Goal: Task Accomplishment & Management: Manage account settings

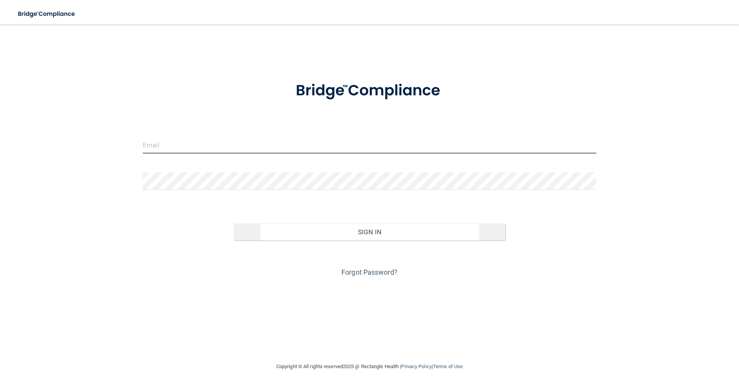
type input "[EMAIL_ADDRESS][DOMAIN_NAME]"
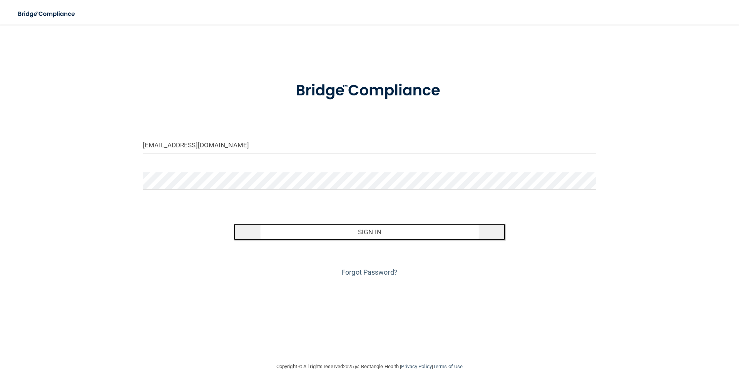
click at [385, 230] on button "Sign In" at bounding box center [370, 232] width 272 height 17
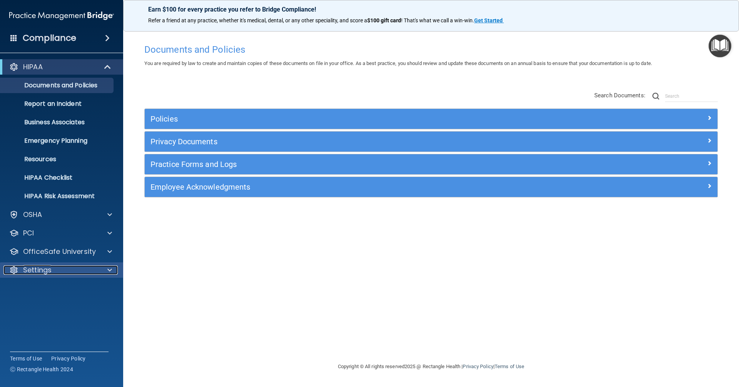
click at [63, 269] on div "Settings" at bounding box center [50, 269] width 95 height 9
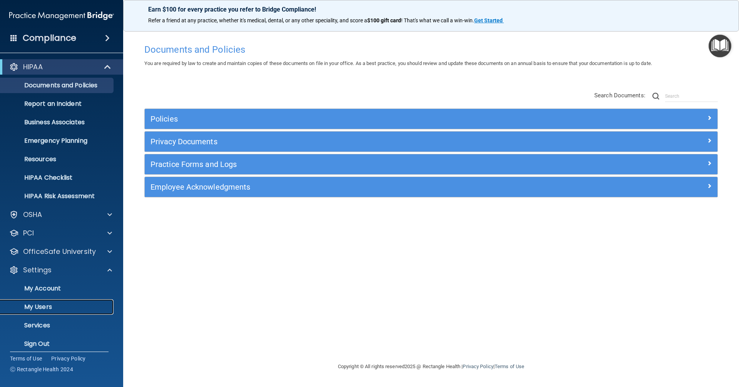
click at [56, 307] on p "My Users" at bounding box center [57, 307] width 105 height 8
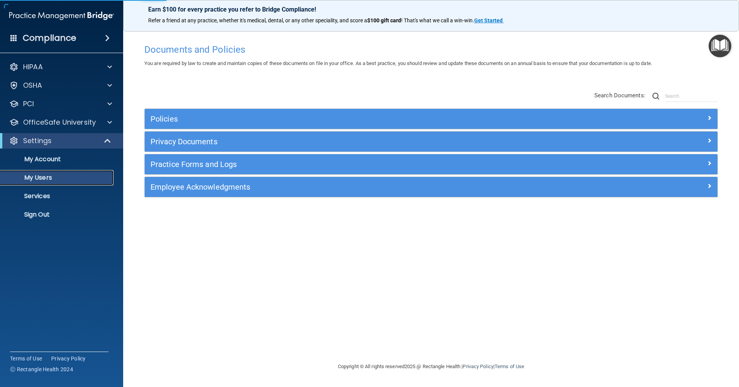
select select "20"
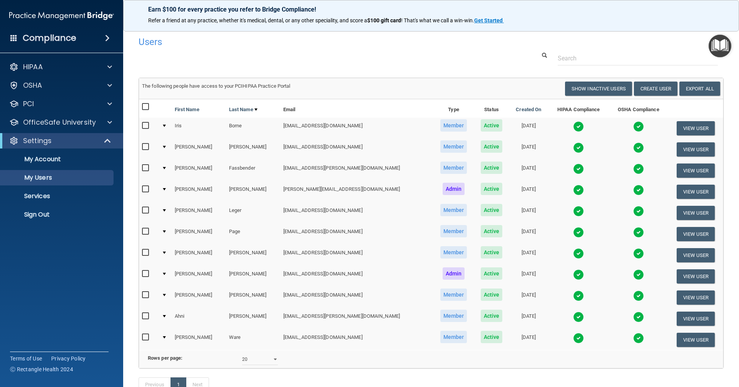
click at [145, 317] on input "checkbox" at bounding box center [146, 316] width 9 height 6
checkbox input "true"
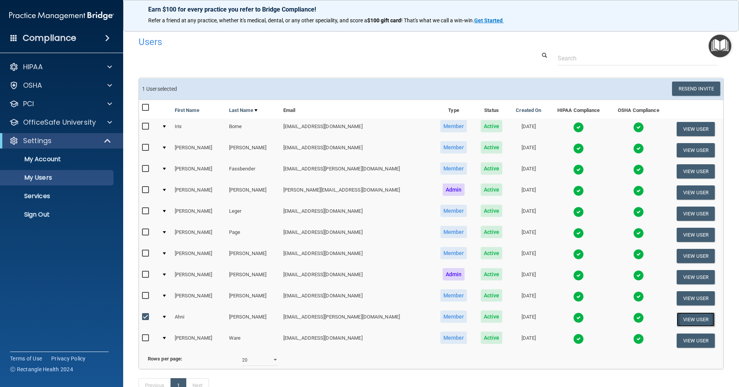
click at [687, 319] on button "View User" at bounding box center [695, 319] width 38 height 14
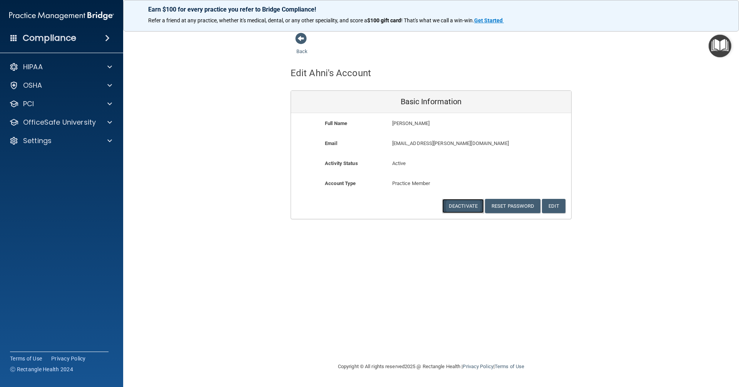
click at [458, 207] on button "Deactivate" at bounding box center [463, 206] width 42 height 14
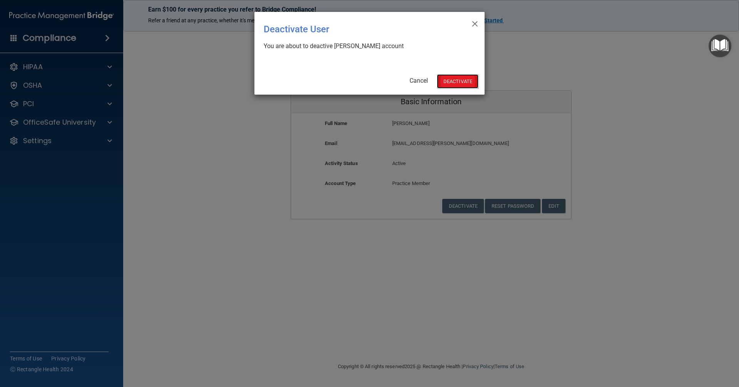
click at [467, 83] on button "Deactivate" at bounding box center [458, 81] width 42 height 14
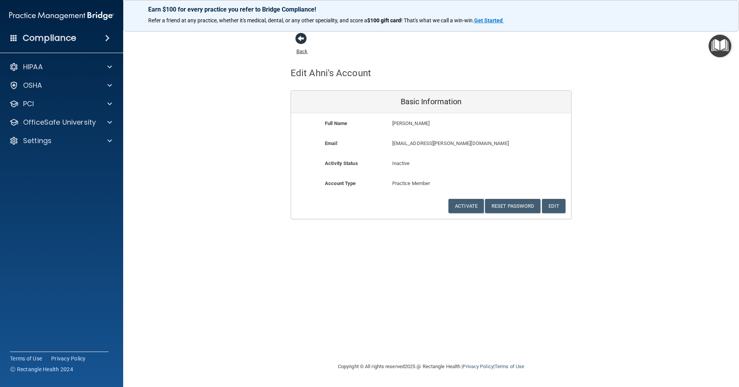
click at [301, 40] on span at bounding box center [301, 39] width 12 height 12
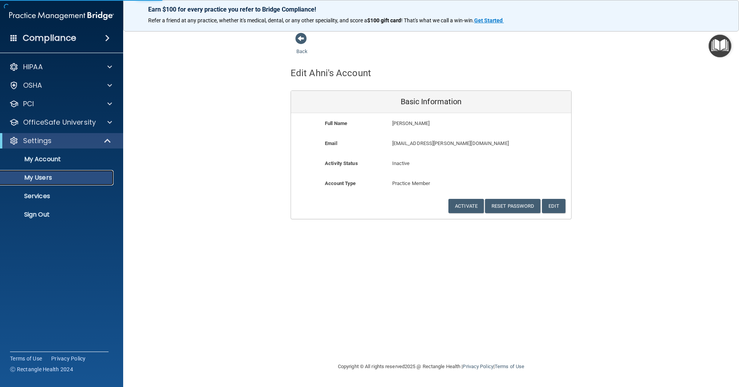
click at [42, 177] on p "My Users" at bounding box center [57, 178] width 105 height 8
select select "20"
